Goal: Feedback & Contribution: Leave review/rating

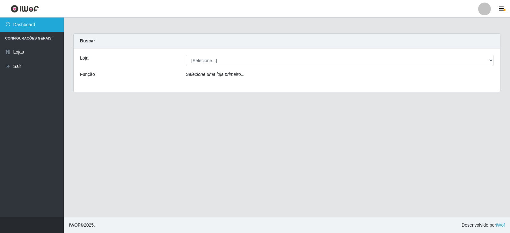
click at [29, 24] on link "Dashboard" at bounding box center [32, 25] width 64 height 14
click at [35, 24] on link "Dashboard" at bounding box center [32, 25] width 64 height 14
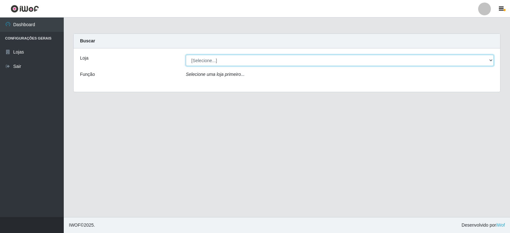
click at [479, 60] on select "[Selecione...] SuperFácil Atacado - [GEOGRAPHIC_DATA]" at bounding box center [340, 60] width 308 height 11
select select "504"
click at [186, 55] on select "[Selecione...] SuperFácil Atacado - [GEOGRAPHIC_DATA]" at bounding box center [340, 60] width 308 height 11
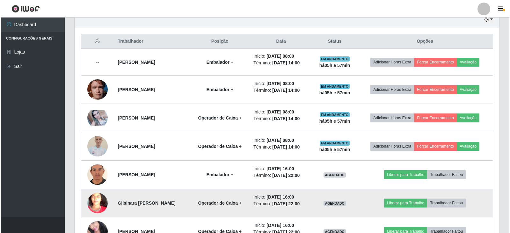
scroll to position [210, 0]
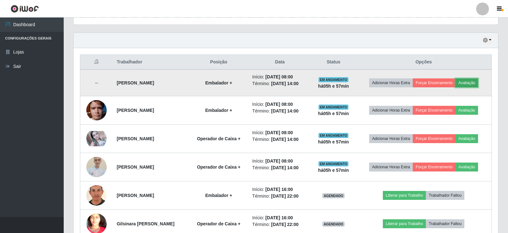
click at [475, 82] on button "Avaliação" at bounding box center [467, 82] width 23 height 9
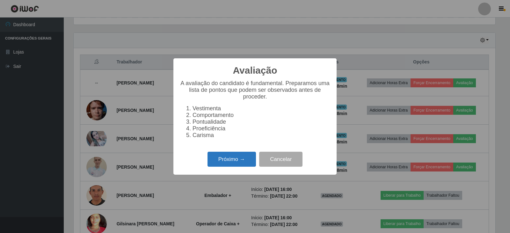
click at [229, 164] on button "Próximo →" at bounding box center [231, 159] width 48 height 15
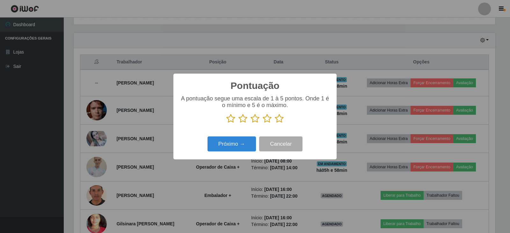
scroll to position [318409, 318120]
click at [280, 118] on icon at bounding box center [279, 119] width 9 height 10
click at [275, 123] on input "radio" at bounding box center [275, 123] width 0 height 0
click at [242, 146] on button "Próximo →" at bounding box center [231, 143] width 48 height 15
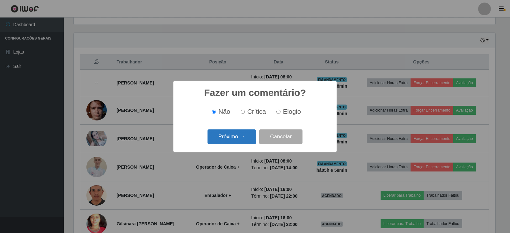
click at [237, 135] on button "Próximo →" at bounding box center [231, 136] width 48 height 15
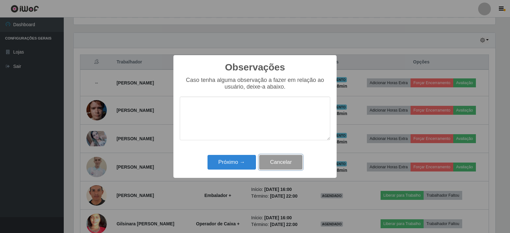
click at [279, 164] on button "Cancelar" at bounding box center [280, 162] width 43 height 15
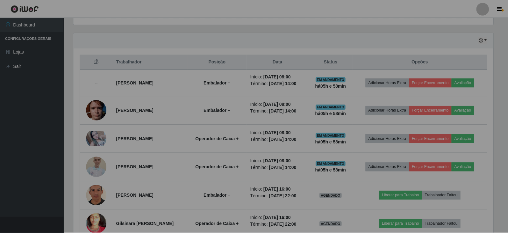
scroll to position [132, 425]
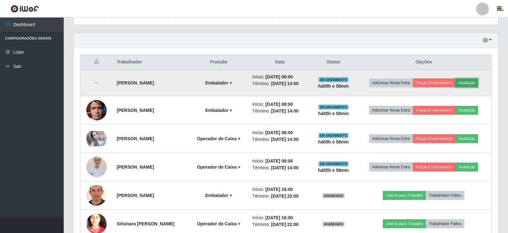
click at [474, 82] on button "Avaliação" at bounding box center [467, 82] width 23 height 9
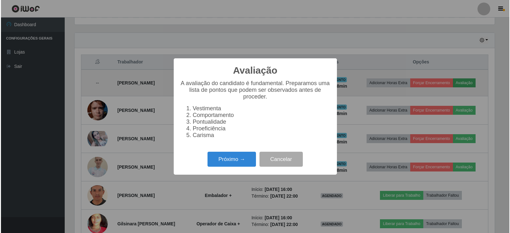
scroll to position [132, 421]
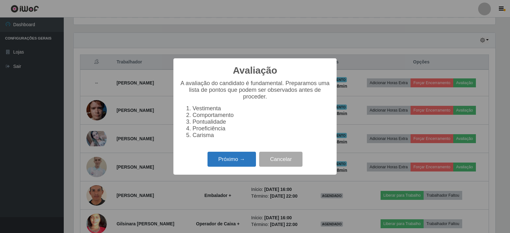
click at [232, 162] on button "Próximo →" at bounding box center [231, 159] width 48 height 15
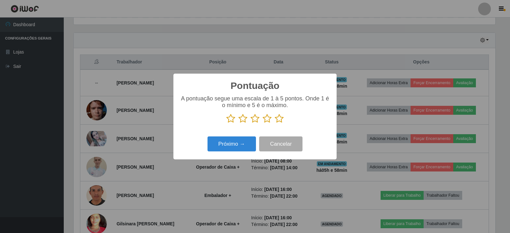
click at [278, 118] on icon at bounding box center [279, 119] width 9 height 10
click at [275, 123] on input "radio" at bounding box center [275, 123] width 0 height 0
click at [240, 145] on button "Próximo →" at bounding box center [231, 143] width 48 height 15
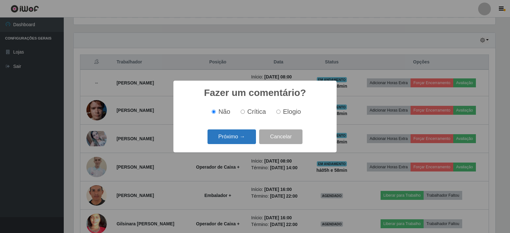
click at [238, 137] on button "Próximo →" at bounding box center [231, 136] width 48 height 15
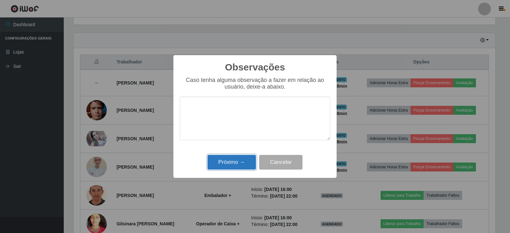
click at [242, 160] on button "Próximo →" at bounding box center [231, 162] width 48 height 15
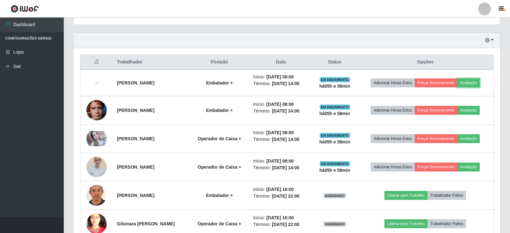
scroll to position [132, 425]
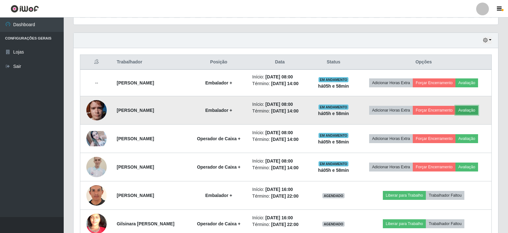
click at [472, 110] on button "Avaliação" at bounding box center [467, 110] width 23 height 9
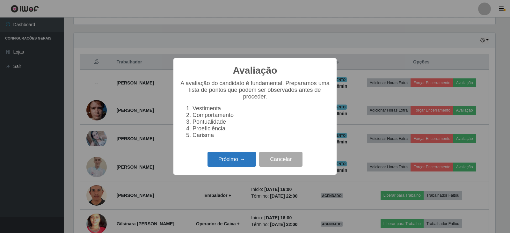
click at [229, 161] on button "Próximo →" at bounding box center [231, 159] width 48 height 15
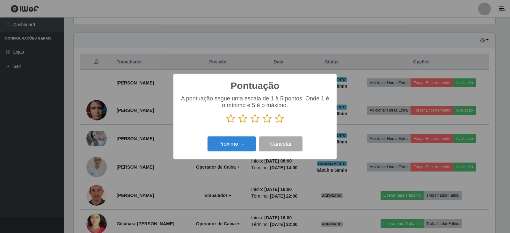
scroll to position [318409, 318120]
click at [277, 118] on icon at bounding box center [279, 119] width 9 height 10
click at [275, 123] on input "radio" at bounding box center [275, 123] width 0 height 0
click at [232, 144] on button "Próximo →" at bounding box center [231, 143] width 48 height 15
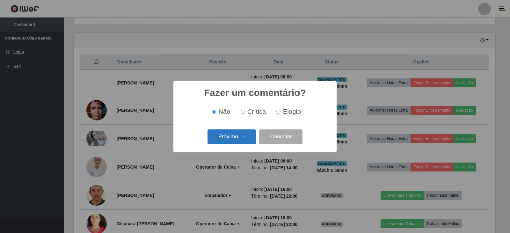
click at [238, 139] on button "Próximo →" at bounding box center [231, 136] width 48 height 15
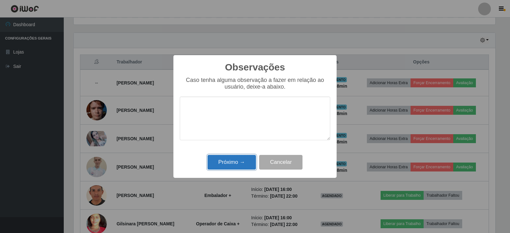
click at [239, 164] on button "Próximo →" at bounding box center [231, 162] width 48 height 15
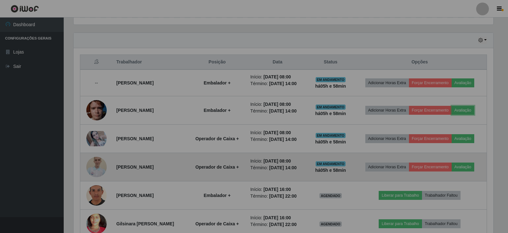
scroll to position [132, 425]
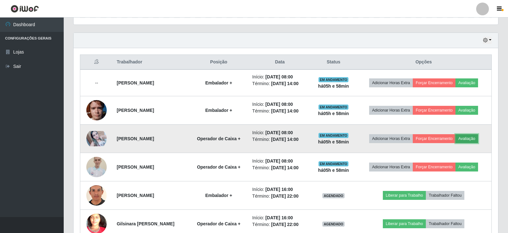
click at [475, 138] on button "Avaliação" at bounding box center [467, 138] width 23 height 9
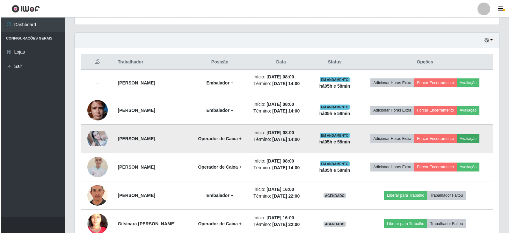
scroll to position [132, 421]
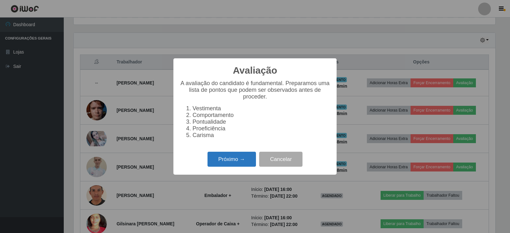
click at [229, 162] on button "Próximo →" at bounding box center [231, 159] width 48 height 15
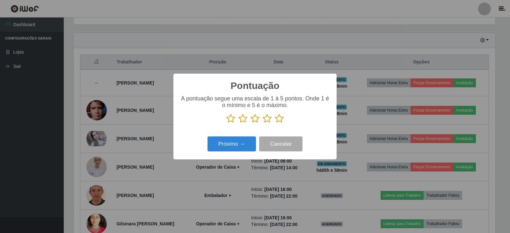
scroll to position [318409, 318120]
click at [278, 117] on icon at bounding box center [279, 119] width 9 height 10
click at [275, 123] on input "radio" at bounding box center [275, 123] width 0 height 0
click at [233, 144] on button "Próximo →" at bounding box center [231, 143] width 48 height 15
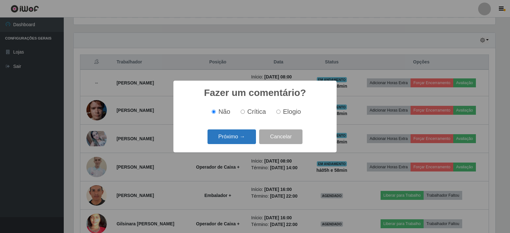
click at [234, 137] on button "Próximo →" at bounding box center [231, 136] width 48 height 15
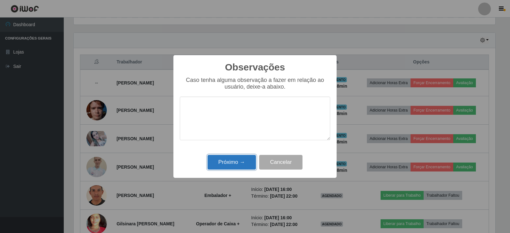
click at [226, 165] on button "Próximo →" at bounding box center [231, 162] width 48 height 15
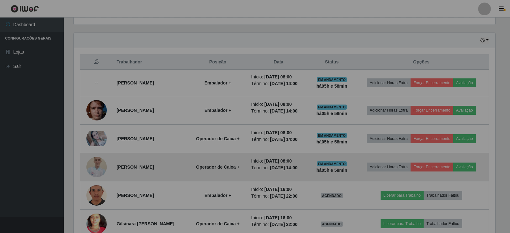
scroll to position [132, 425]
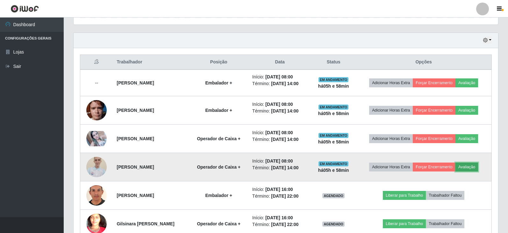
click at [475, 165] on button "Avaliação" at bounding box center [467, 166] width 23 height 9
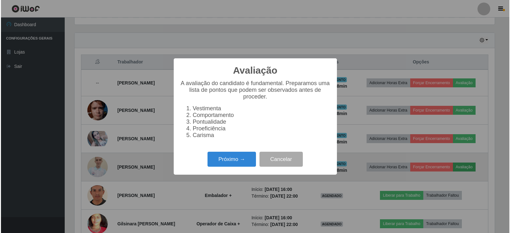
scroll to position [132, 421]
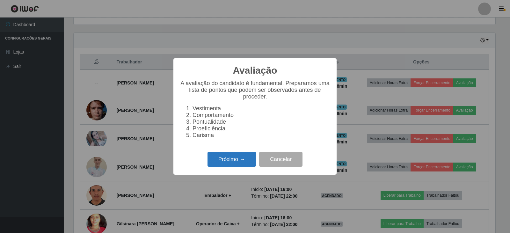
click at [232, 162] on button "Próximo →" at bounding box center [231, 159] width 48 height 15
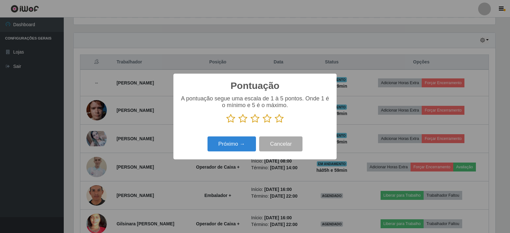
click at [281, 118] on icon at bounding box center [279, 119] width 9 height 10
click at [275, 123] on input "radio" at bounding box center [275, 123] width 0 height 0
click at [239, 142] on button "Próximo →" at bounding box center [231, 143] width 48 height 15
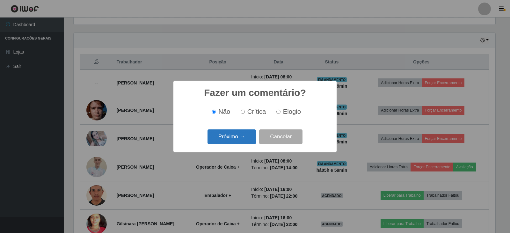
click at [237, 140] on button "Próximo →" at bounding box center [231, 136] width 48 height 15
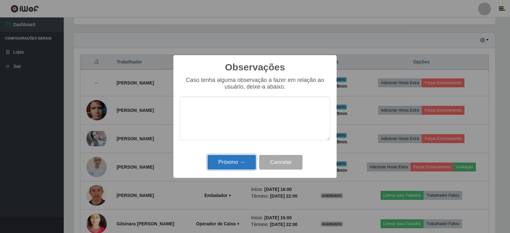
click at [234, 165] on button "Próximo →" at bounding box center [231, 162] width 48 height 15
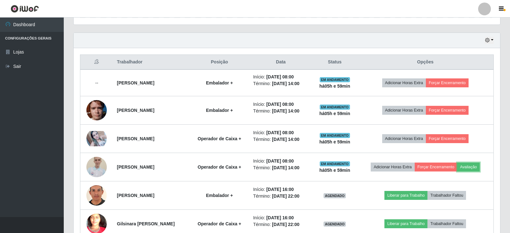
scroll to position [0, 0]
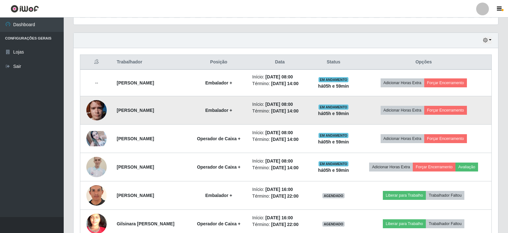
click at [239, 118] on td "Embalador +" at bounding box center [219, 110] width 60 height 28
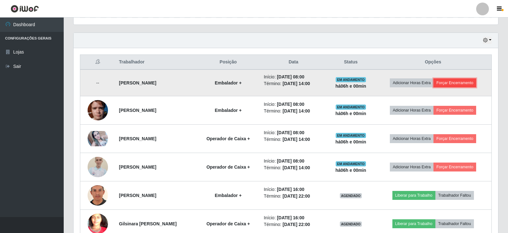
click at [458, 79] on button "Forçar Encerramento" at bounding box center [455, 82] width 43 height 9
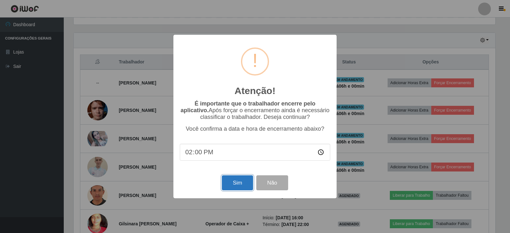
click at [237, 184] on button "Sim" at bounding box center [237, 182] width 31 height 15
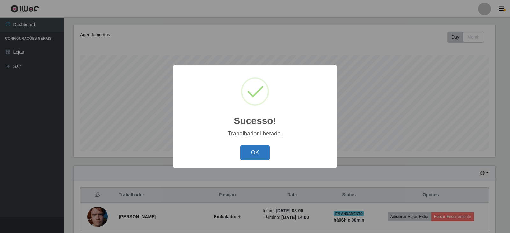
click at [261, 151] on button "OK" at bounding box center [255, 152] width 30 height 15
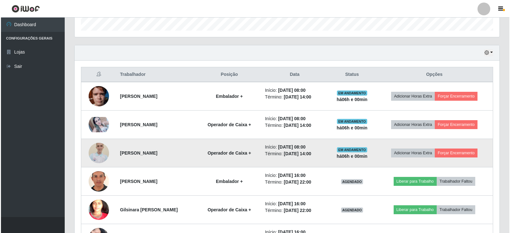
scroll to position [204, 0]
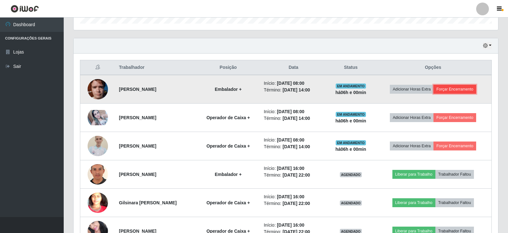
click at [459, 89] on button "Forçar Encerramento" at bounding box center [455, 89] width 43 height 9
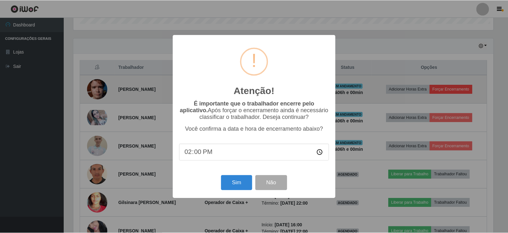
scroll to position [132, 421]
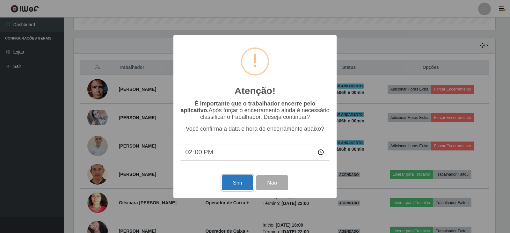
click at [242, 186] on button "Sim" at bounding box center [237, 182] width 31 height 15
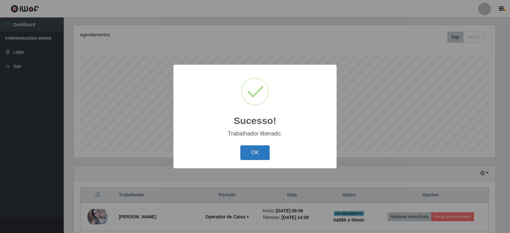
click at [247, 155] on button "OK" at bounding box center [255, 152] width 30 height 15
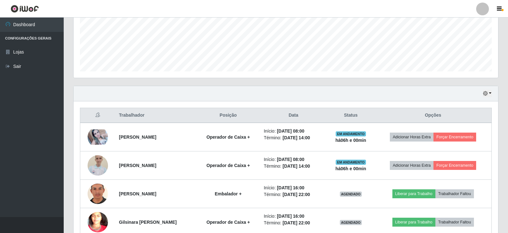
scroll to position [219, 0]
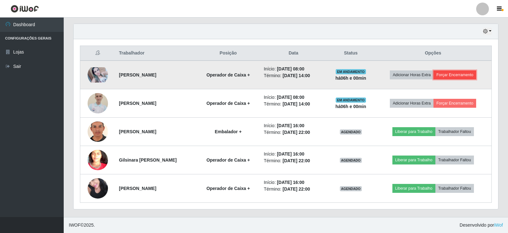
click at [461, 74] on button "Forçar Encerramento" at bounding box center [455, 74] width 43 height 9
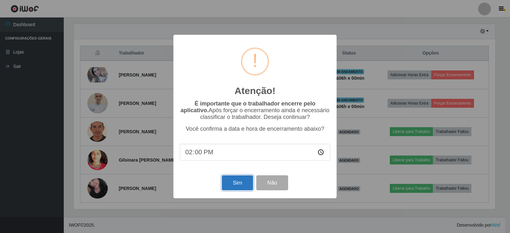
click at [239, 185] on button "Sim" at bounding box center [237, 182] width 31 height 15
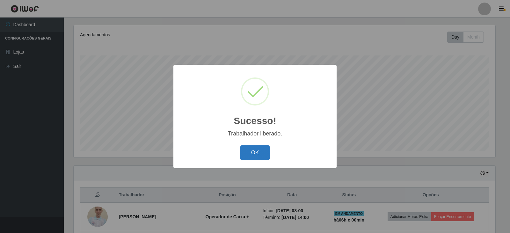
click at [252, 149] on button "OK" at bounding box center [255, 152] width 30 height 15
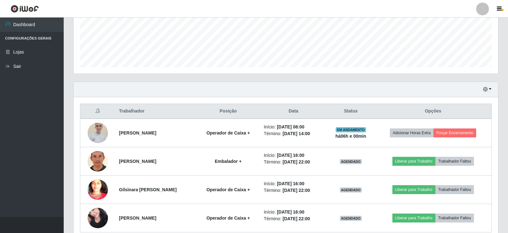
scroll to position [190, 0]
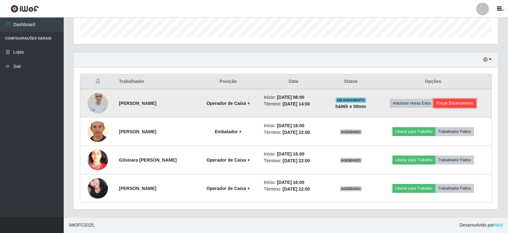
click at [469, 102] on button "Forçar Encerramento" at bounding box center [455, 103] width 43 height 9
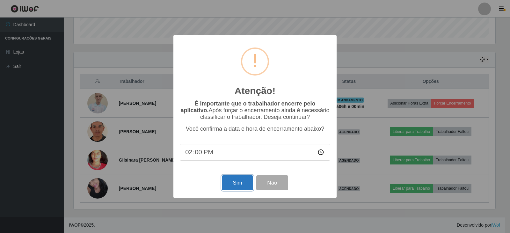
click at [245, 184] on button "Sim" at bounding box center [237, 182] width 31 height 15
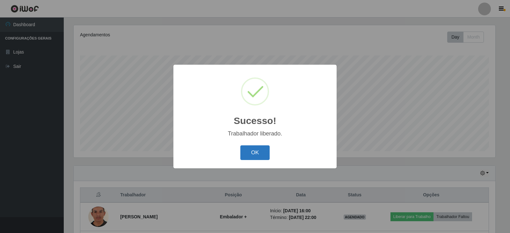
click at [253, 156] on button "OK" at bounding box center [255, 152] width 30 height 15
